Goal: Ask a question

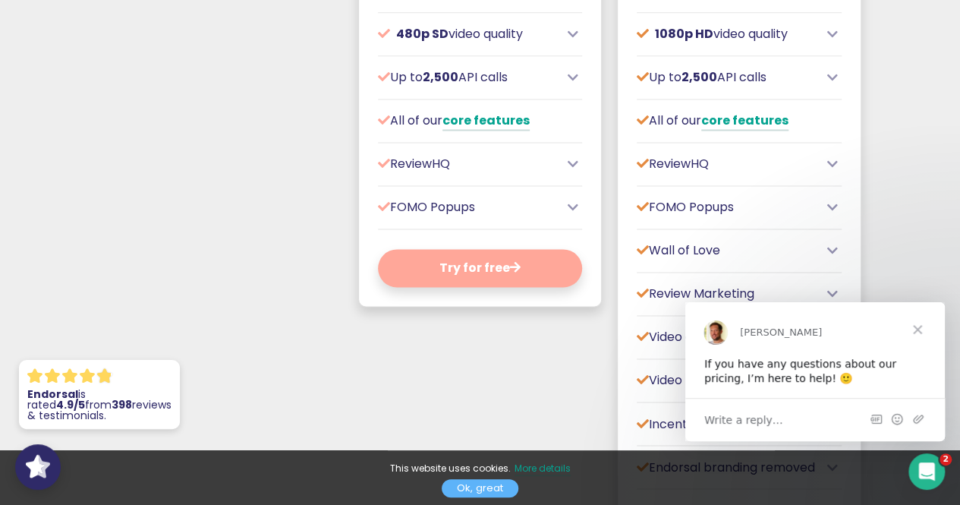
scroll to position [1017, 0]
click at [741, 423] on span "Write a reply…" at bounding box center [743, 419] width 79 height 20
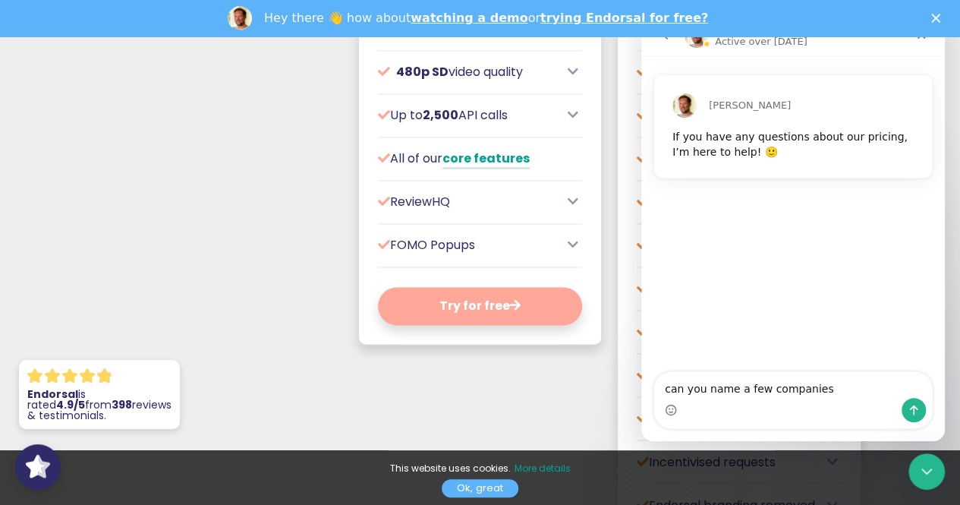
scroll to position [0, 0]
type textarea "can you name a few companies that use endorsal for their reviews"
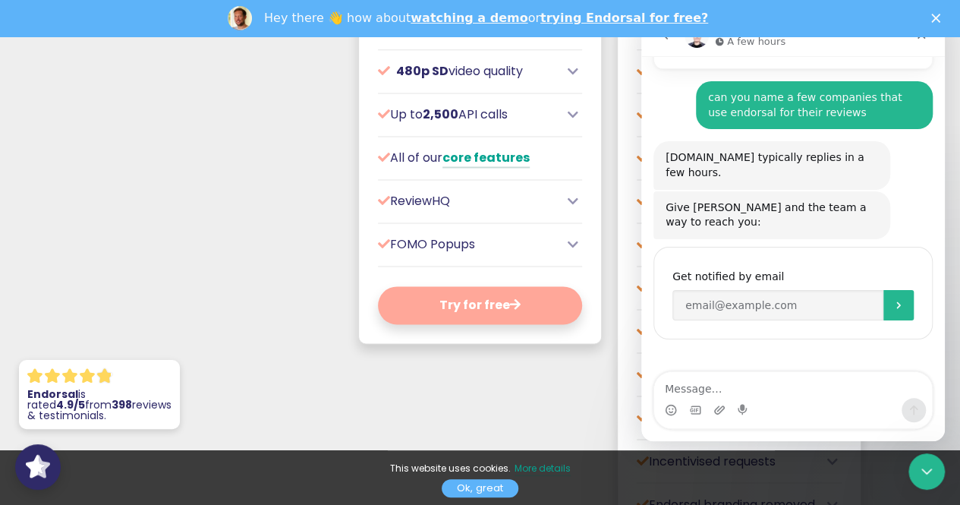
scroll to position [110, 0]
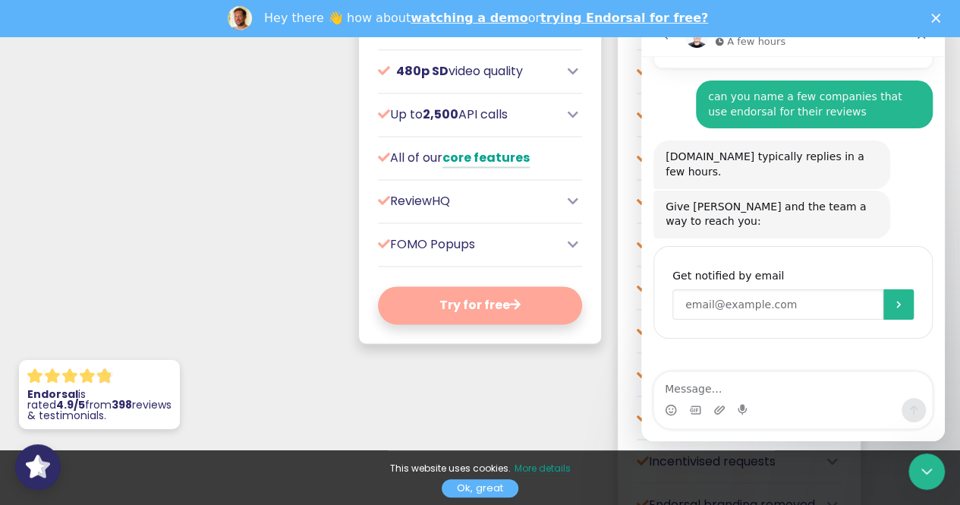
click at [710, 289] on input "Enter your email" at bounding box center [777, 304] width 211 height 30
type input "[PERSON_NAME][EMAIL_ADDRESS][DOMAIN_NAME]"
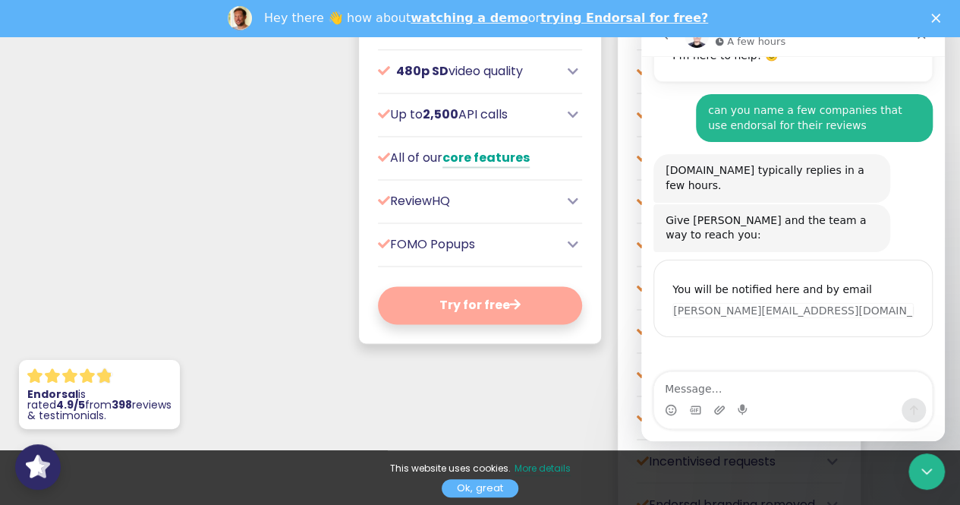
scroll to position [95, 0]
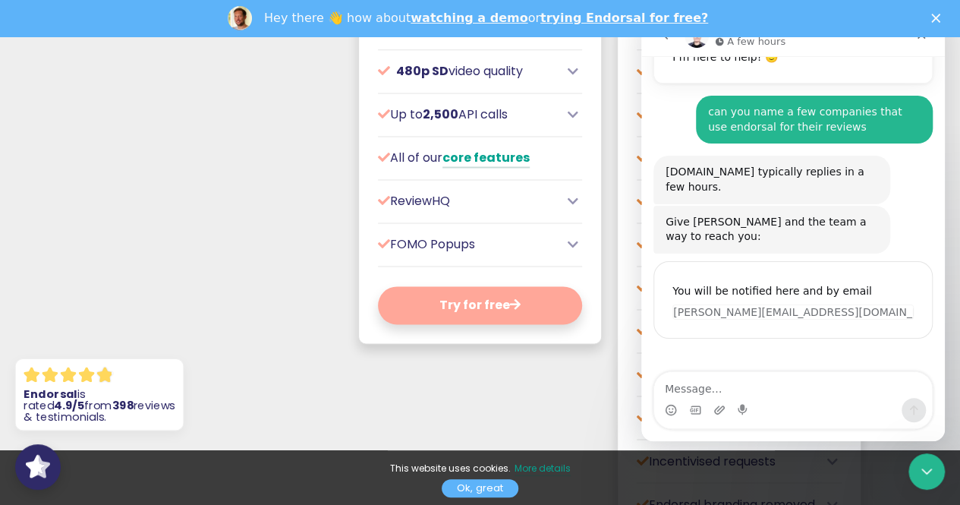
click at [59, 395] on p "Endorsal is rated 4.9/5 from 398 reviews & testimonials." at bounding box center [100, 404] width 152 height 33
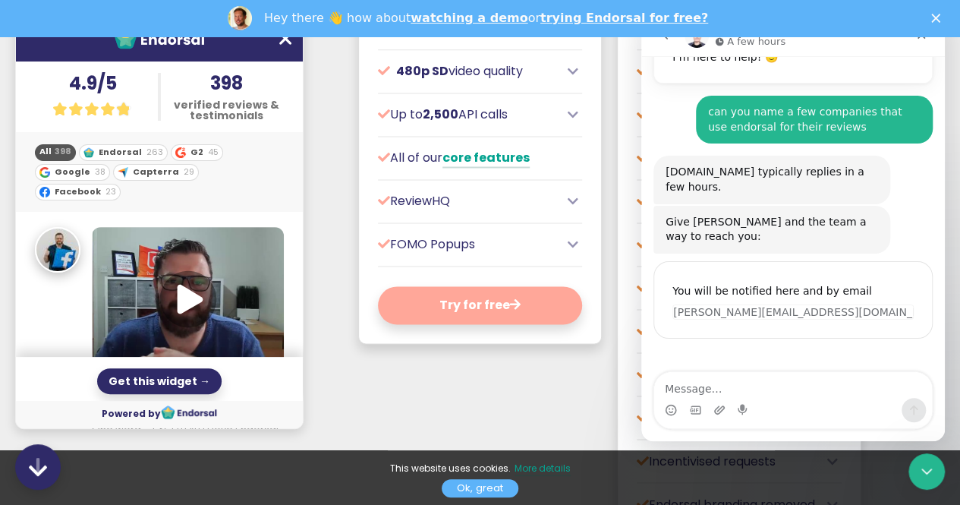
click at [179, 284] on icon at bounding box center [190, 299] width 26 height 30
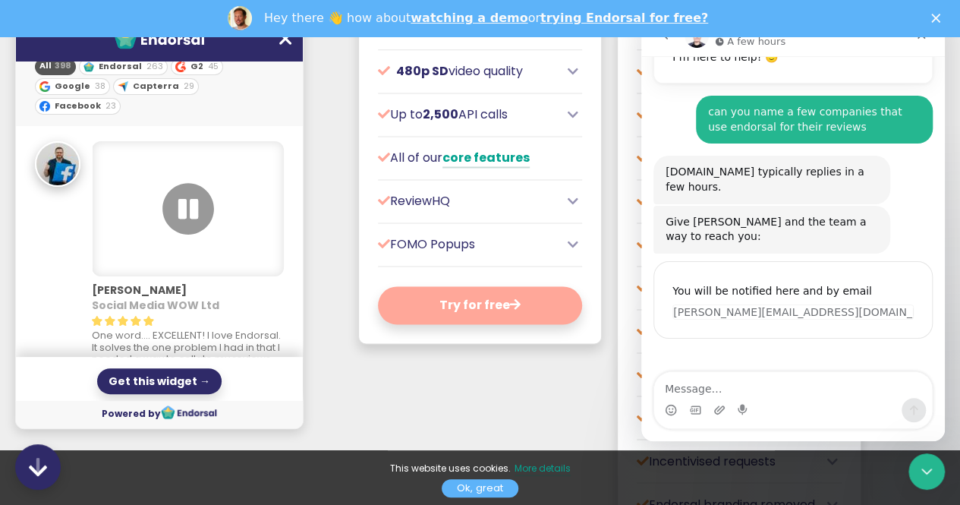
scroll to position [85, 0]
click at [188, 199] on icon at bounding box center [188, 210] width 22 height 22
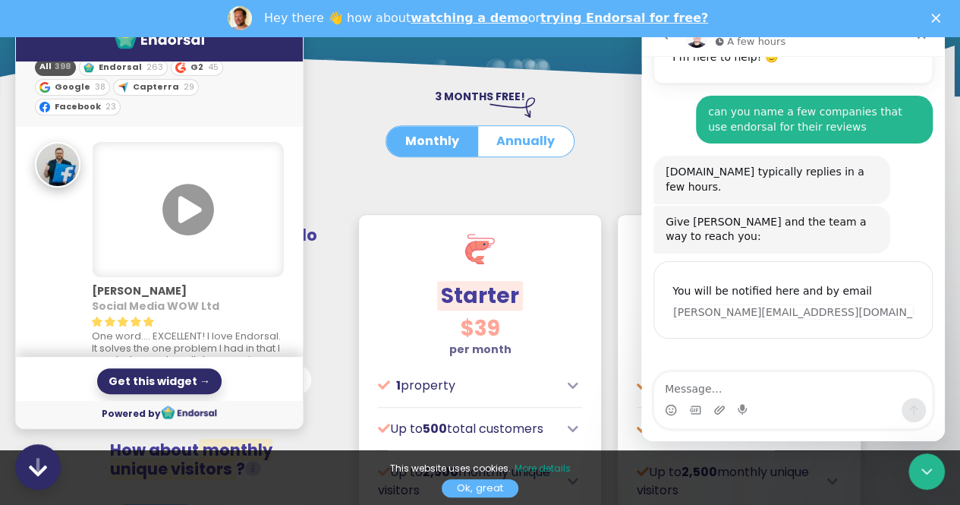
scroll to position [300, 0]
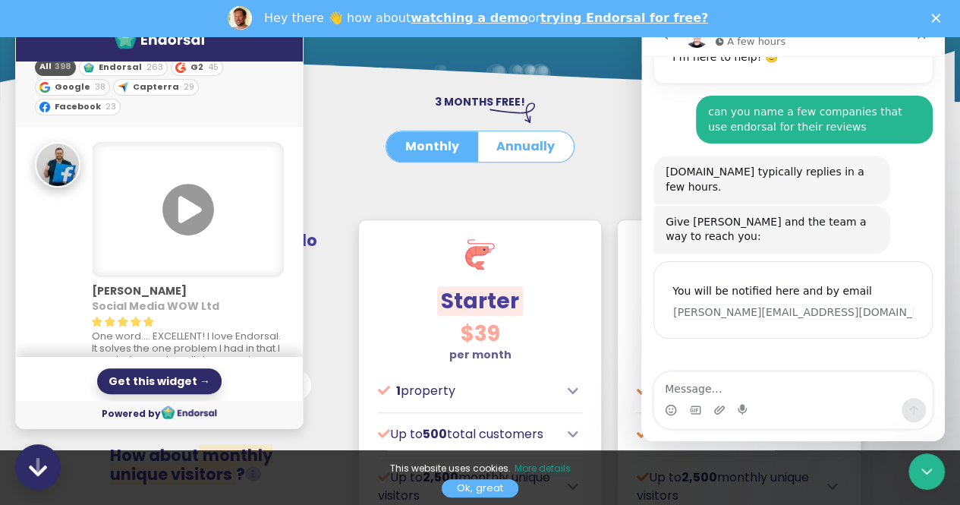
click at [940, 14] on icon "Close" at bounding box center [935, 18] width 9 height 9
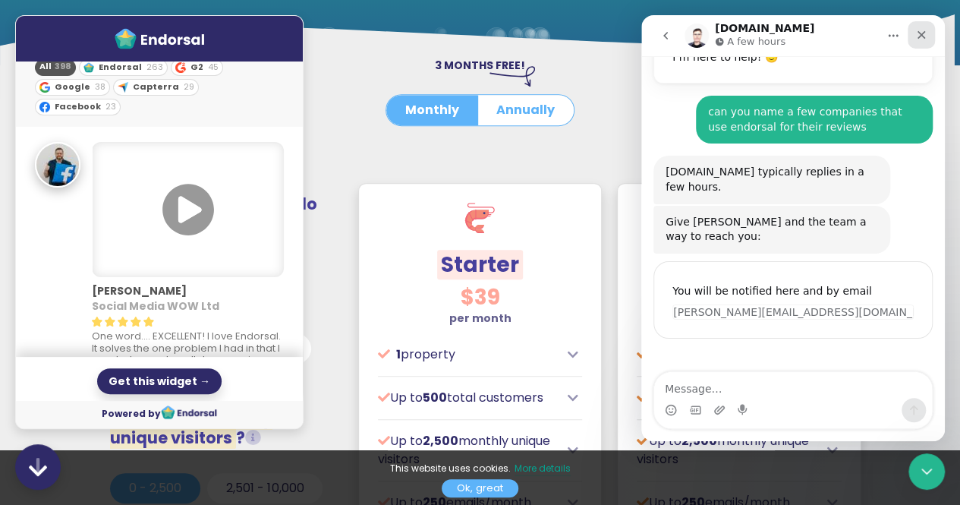
click at [927, 36] on div "Close" at bounding box center [920, 34] width 27 height 27
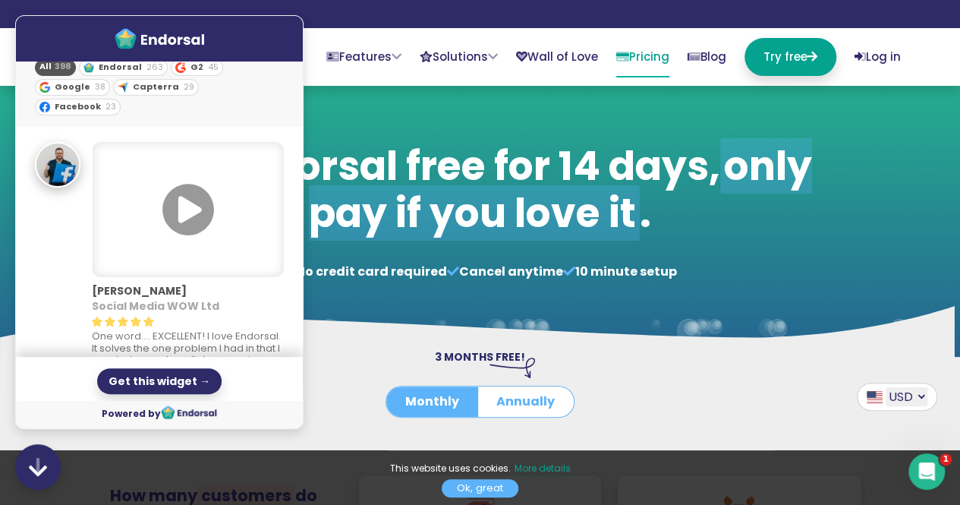
scroll to position [0, 0]
